Goal: Transaction & Acquisition: Purchase product/service

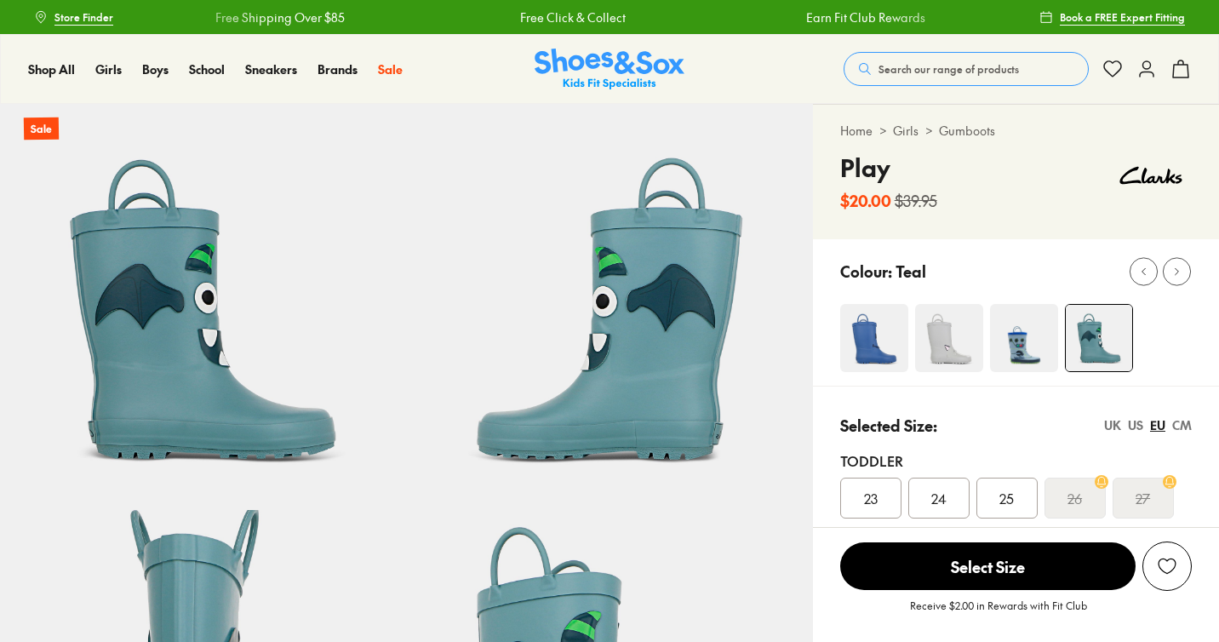
select select "*"
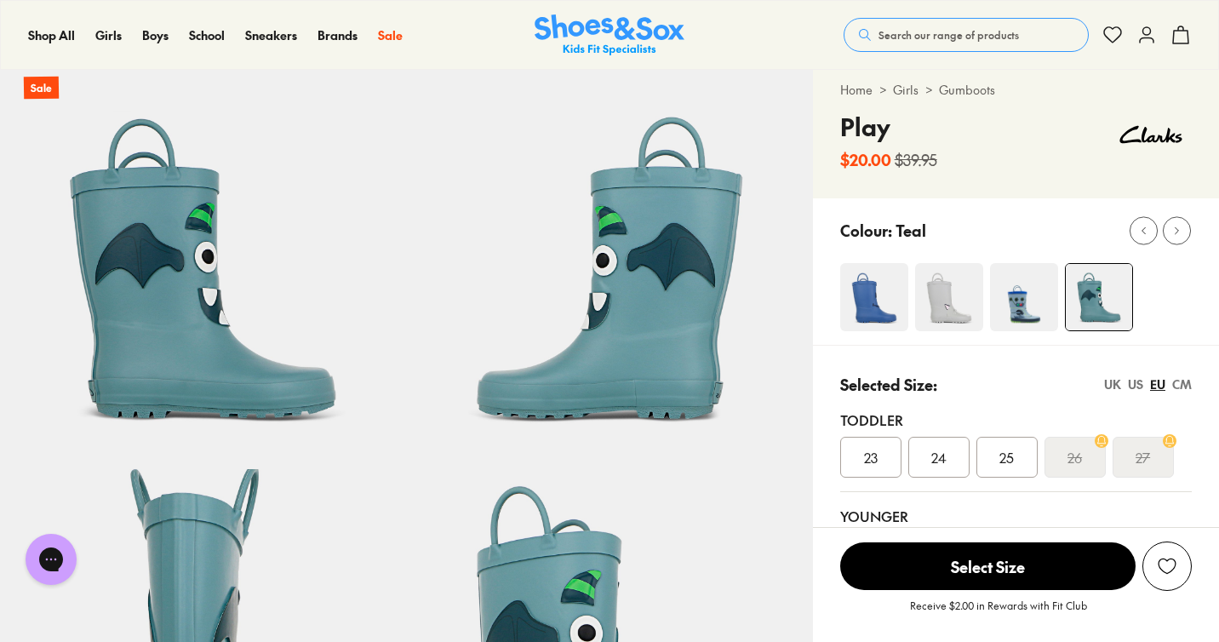
click at [928, 450] on div "24" at bounding box center [938, 457] width 61 height 41
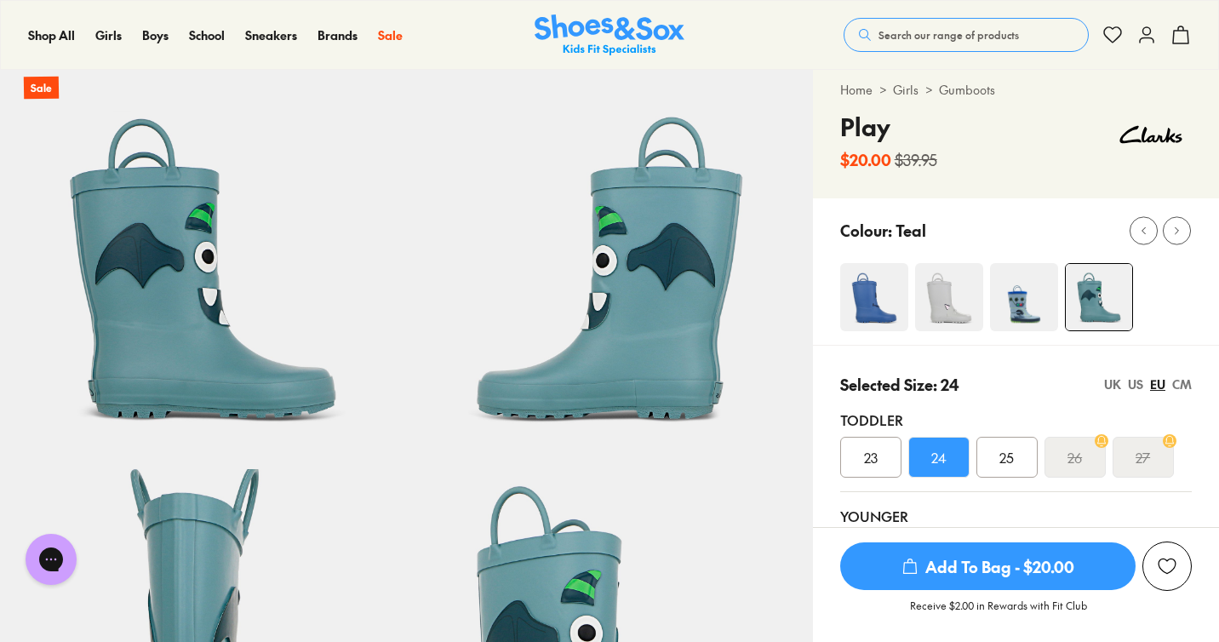
click at [873, 461] on span "23" at bounding box center [871, 457] width 14 height 20
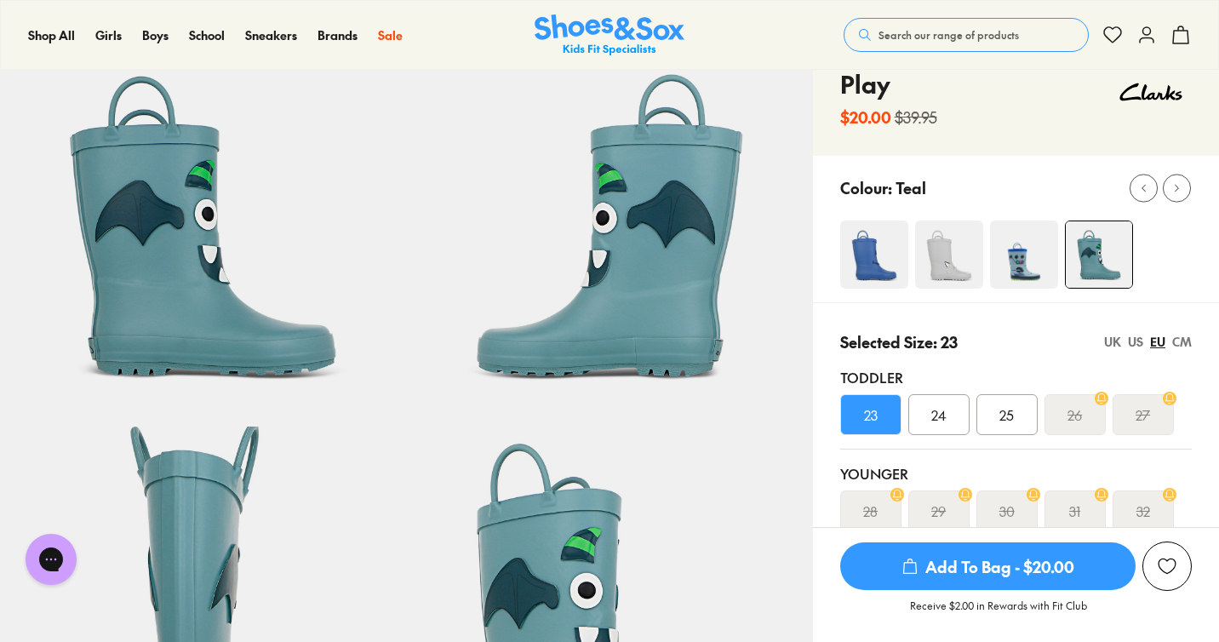
click at [870, 262] on img at bounding box center [874, 254] width 68 height 68
